Goal: Task Accomplishment & Management: Manage account settings

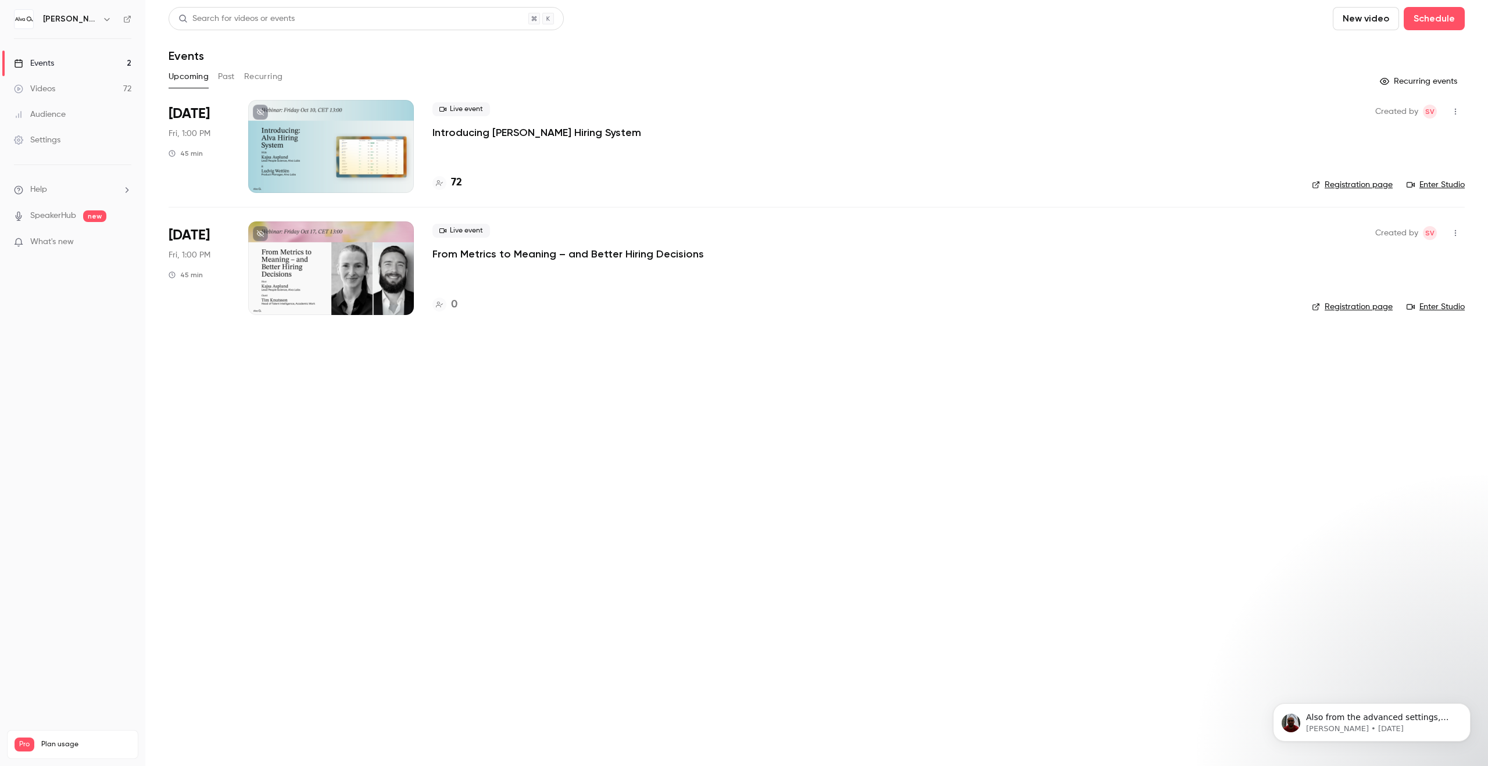
click at [60, 24] on h6 "[PERSON_NAME] Labs" at bounding box center [70, 19] width 55 height 12
click at [77, 20] on h6 "[PERSON_NAME] Labs" at bounding box center [70, 19] width 55 height 12
click at [104, 20] on icon "button" at bounding box center [106, 19] width 5 height 3
click at [108, 110] on div "Switch channel 2" at bounding box center [102, 107] width 120 height 12
click at [140, 102] on div "[PERSON_NAME][GEOGRAPHIC_DATA]" at bounding box center [113, 98] width 142 height 12
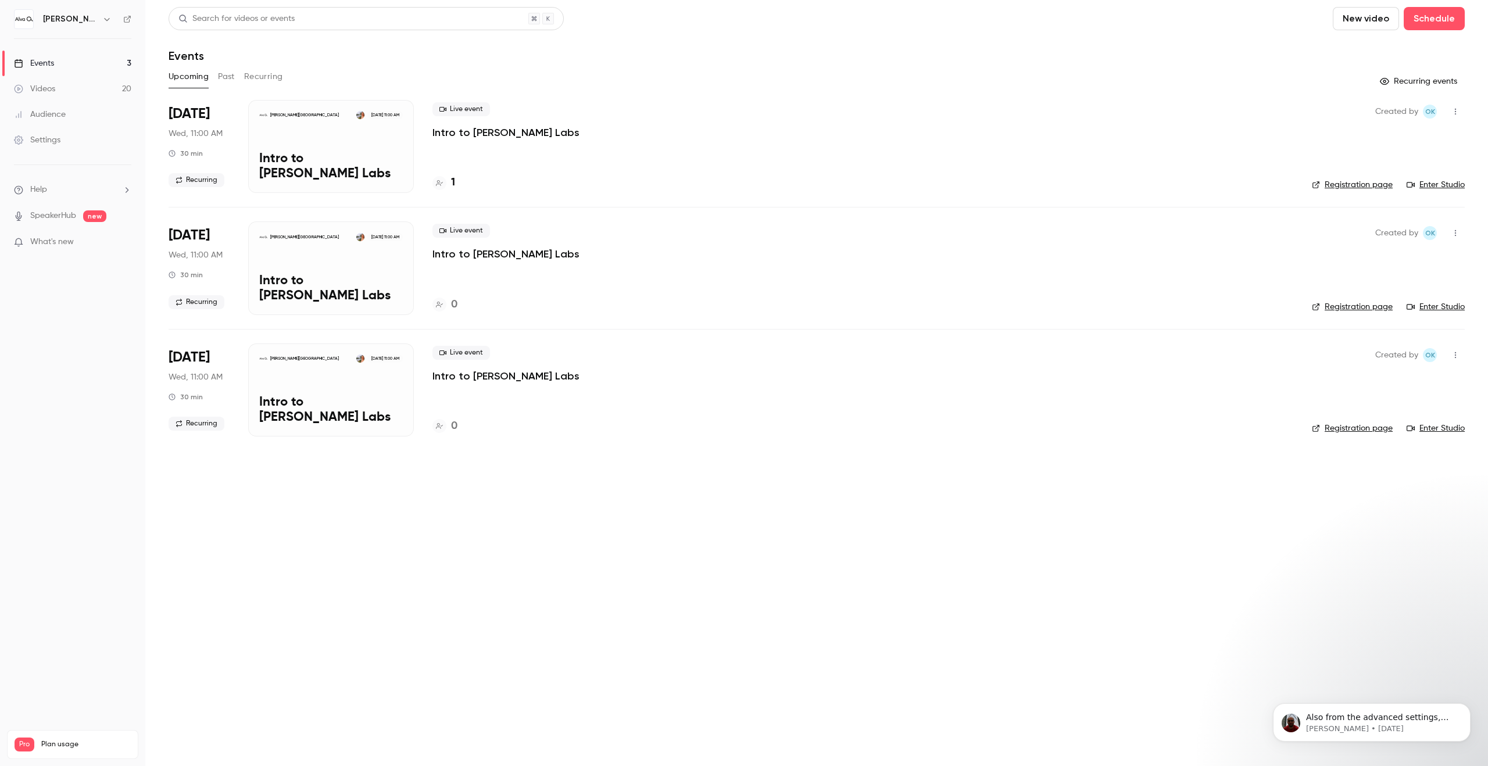
click at [713, 248] on div "Live event Intro to [PERSON_NAME] Labs" at bounding box center [862, 242] width 861 height 37
click at [510, 116] on div "Live event Intro to [PERSON_NAME] Labs" at bounding box center [862, 120] width 861 height 37
click at [466, 137] on p "Intro to [PERSON_NAME] Labs" at bounding box center [505, 133] width 147 height 14
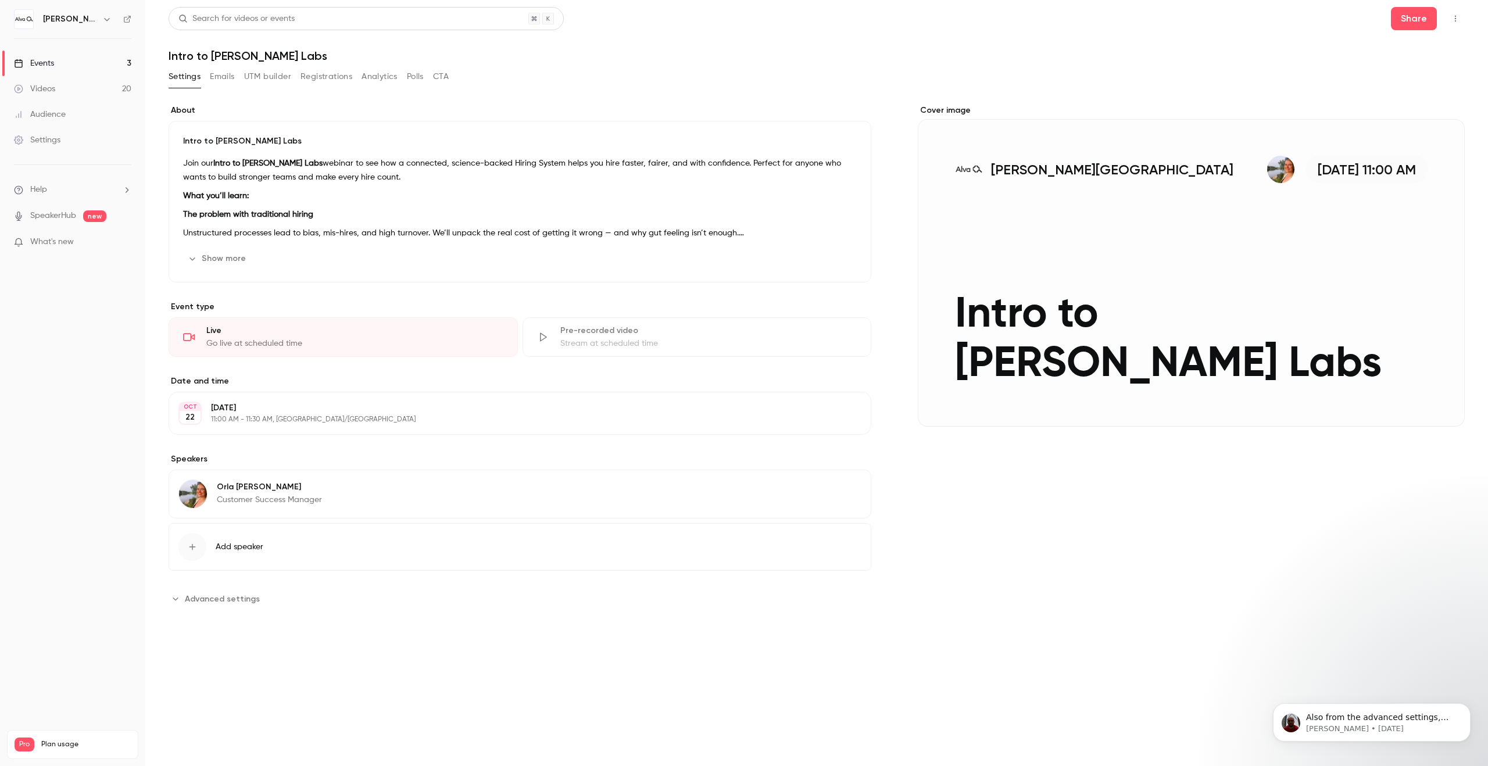
click at [239, 596] on span "Advanced settings" at bounding box center [222, 599] width 75 height 12
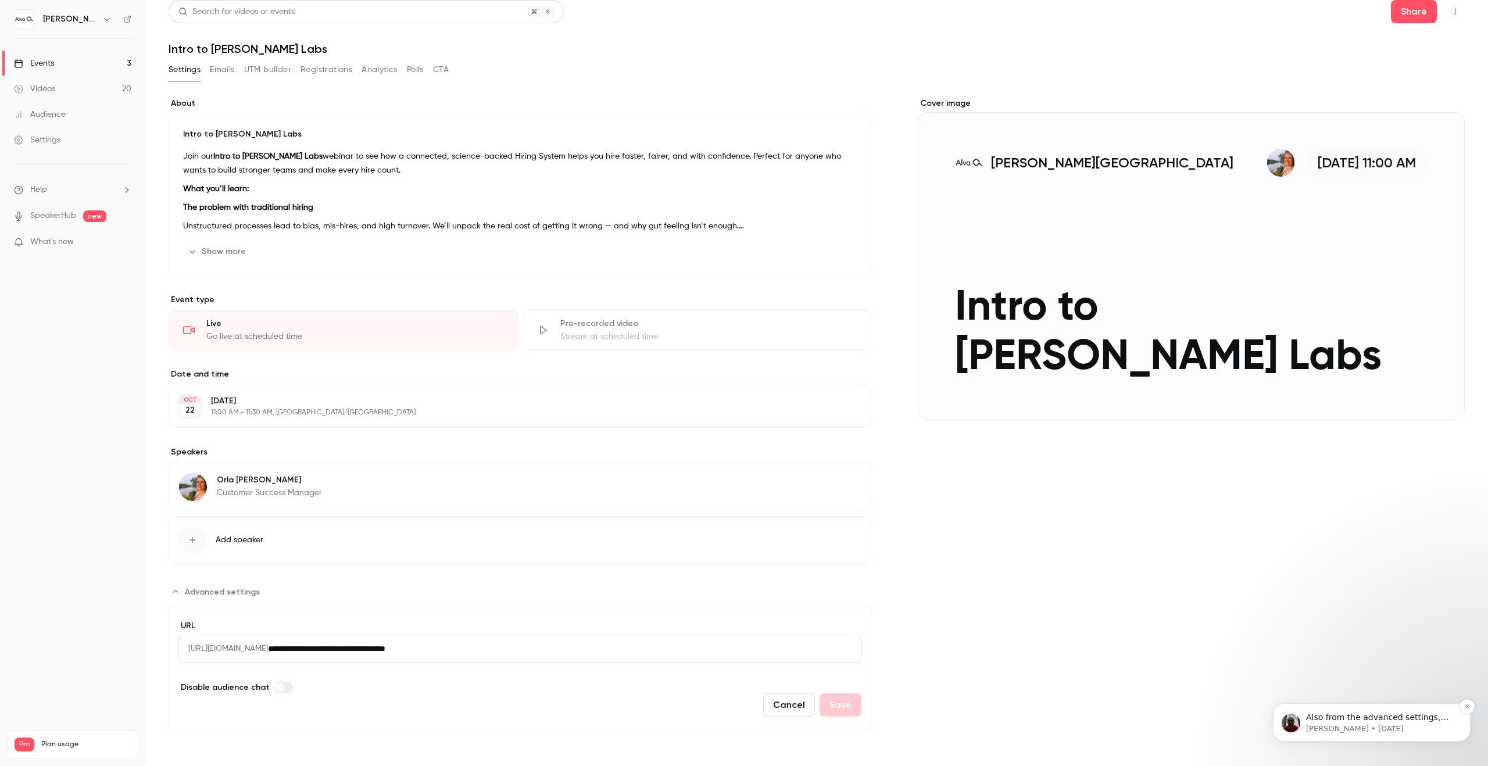
click at [1329, 715] on span "Also from the advanced settings, you can display more sessions" at bounding box center [1377, 723] width 142 height 21
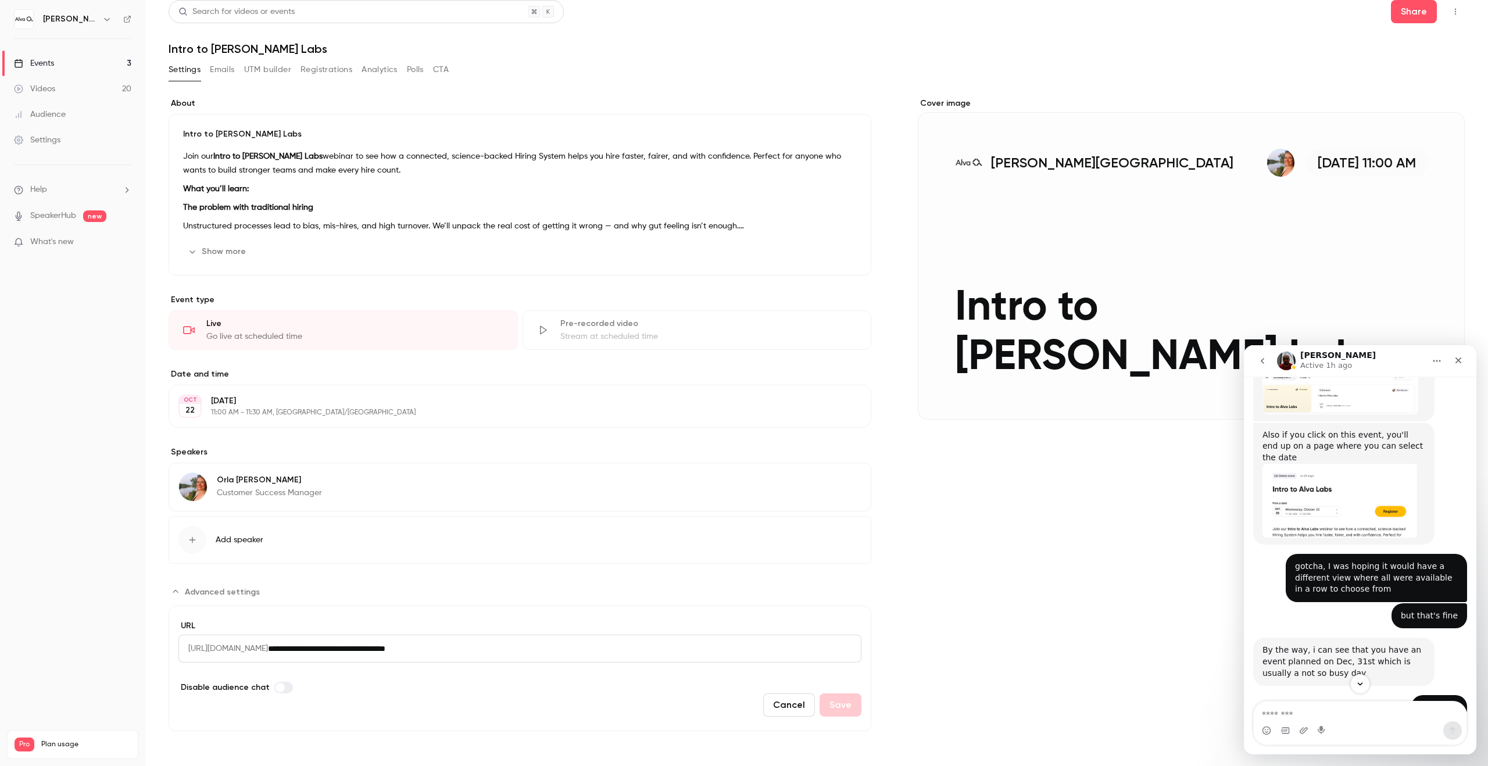
scroll to position [765, 0]
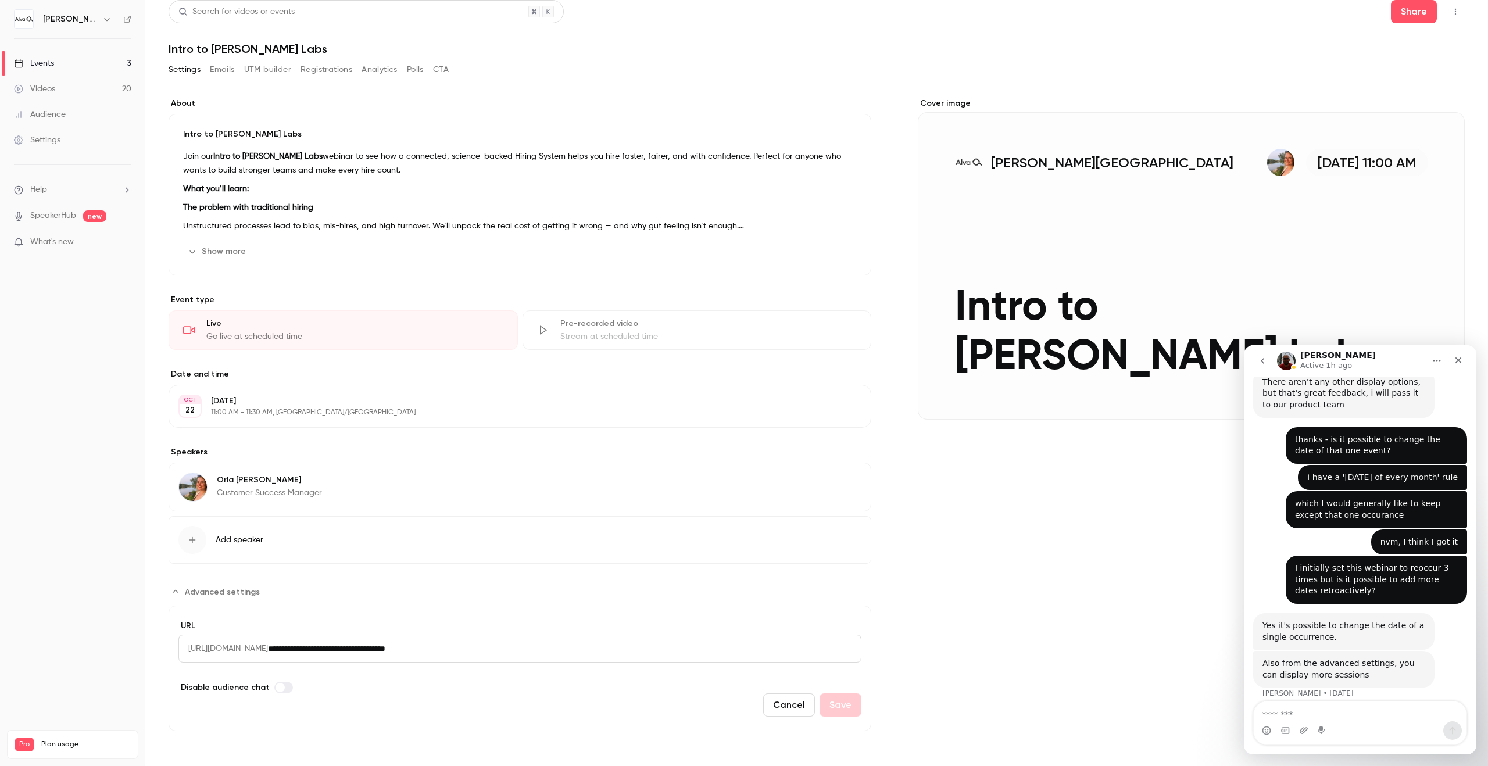
click at [1327, 708] on textarea "Message…" at bounding box center [1360, 711] width 213 height 20
click at [1459, 8] on icon "button" at bounding box center [1455, 12] width 9 height 8
click at [1072, 574] on div at bounding box center [744, 383] width 1488 height 766
click at [903, 605] on div "About Intro to [PERSON_NAME] Labs Join our Intro to [PERSON_NAME] Labs webinar …" at bounding box center [817, 414] width 1296 height 633
click at [1372, 722] on div "Intercom messenger" at bounding box center [1360, 730] width 213 height 19
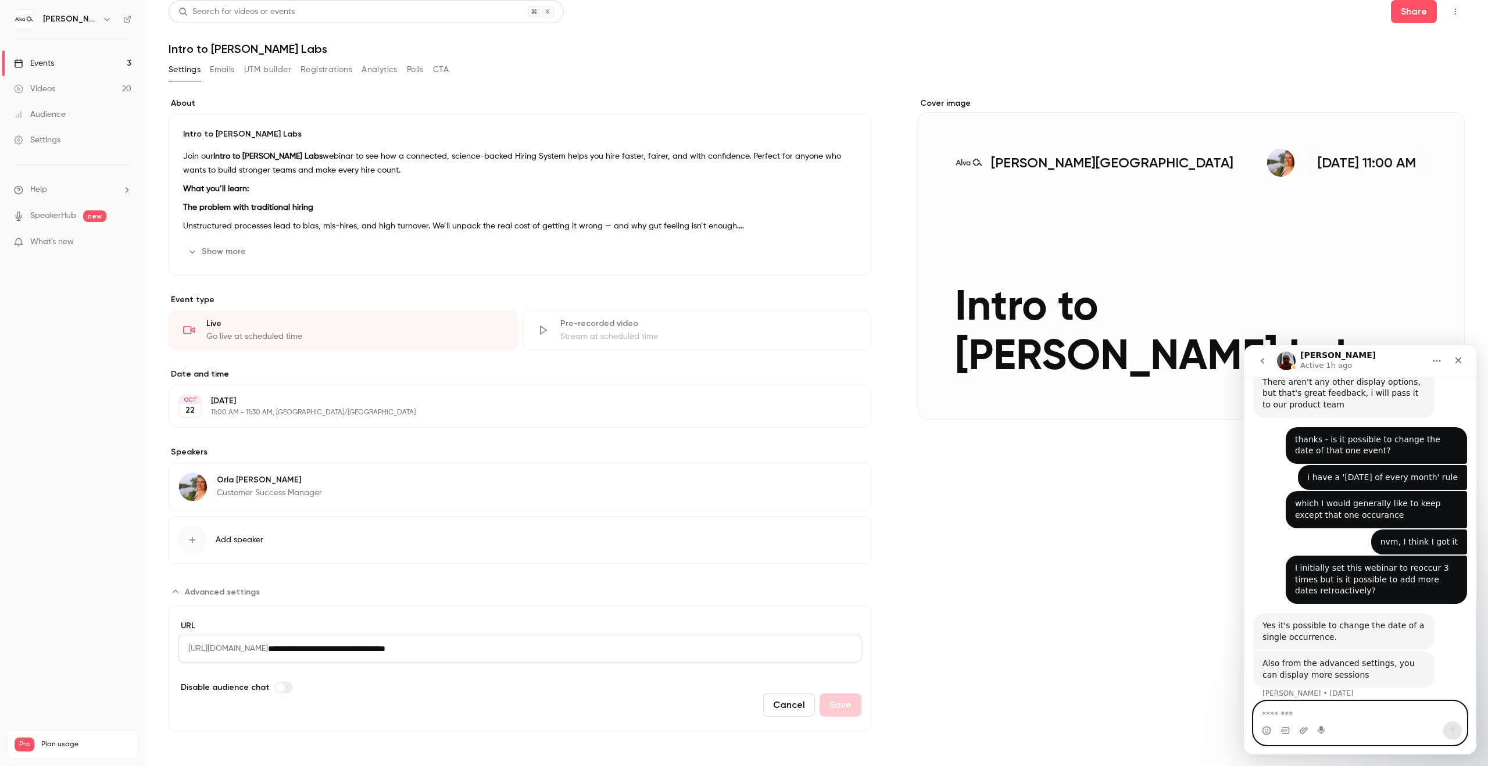
click at [1349, 713] on textarea "Message…" at bounding box center [1360, 711] width 213 height 20
type textarea "**********"
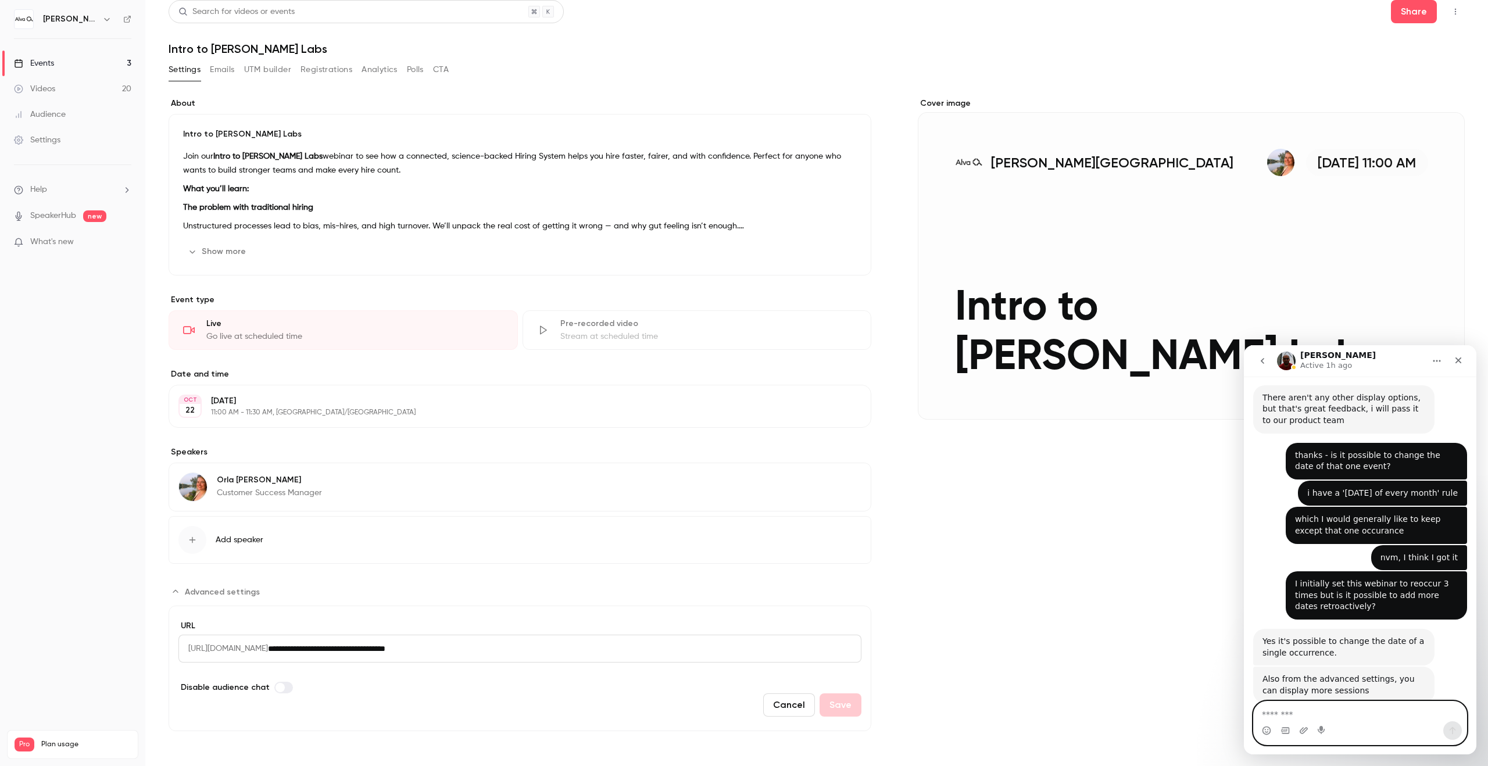
scroll to position [843, 0]
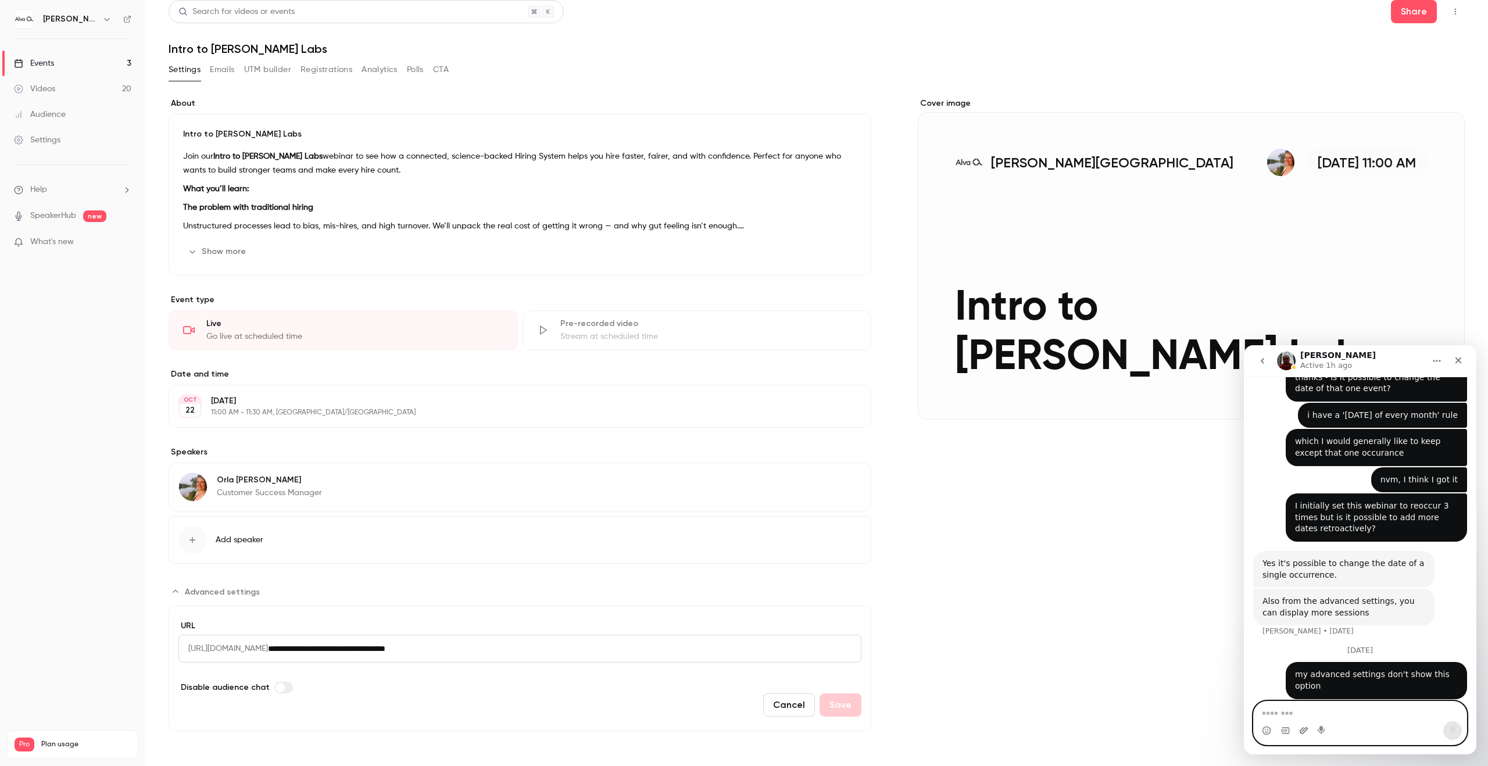
click at [1305, 732] on icon "Upload attachment" at bounding box center [1303, 730] width 9 height 9
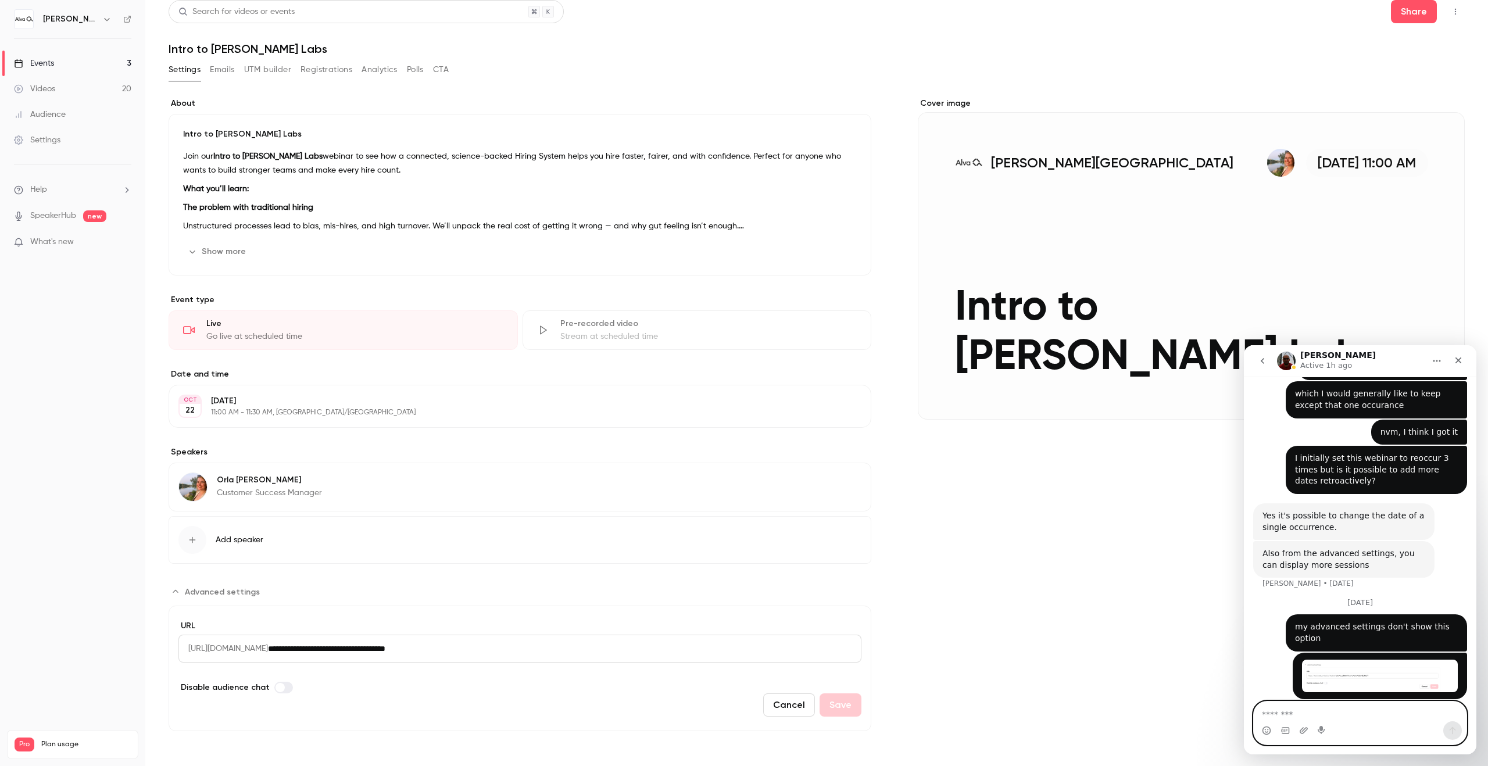
scroll to position [2, 0]
